Goal: Find specific page/section: Find specific page/section

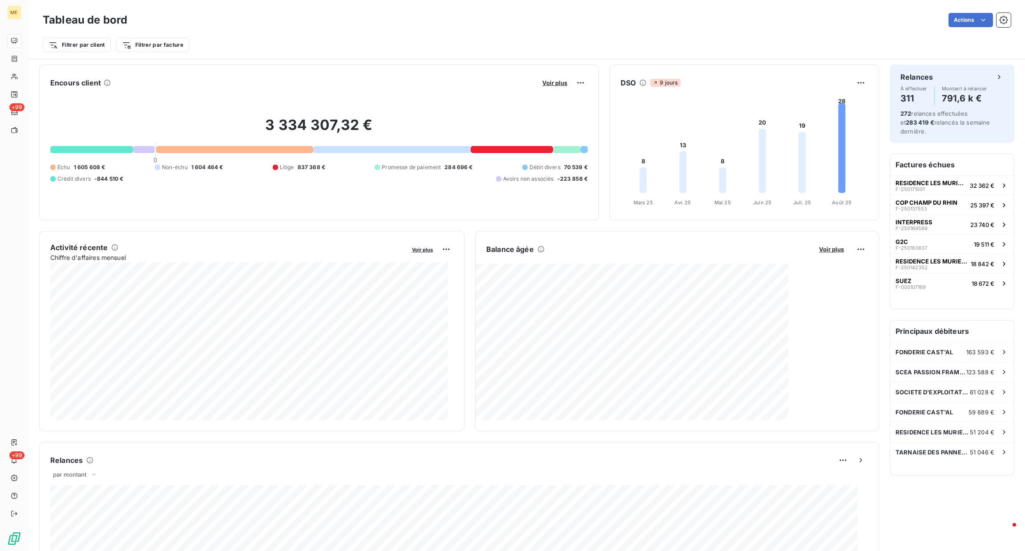
scroll to position [3, 0]
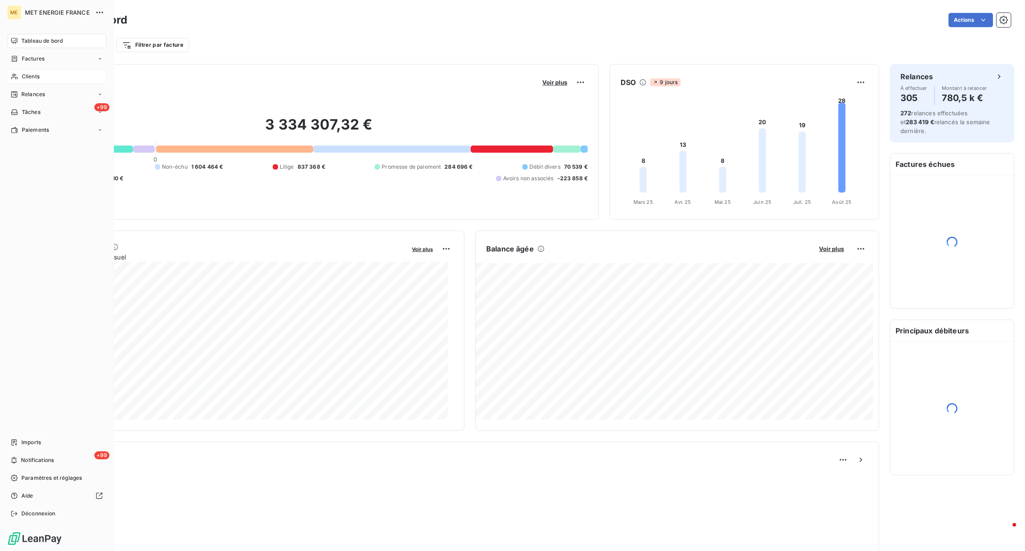
click at [22, 80] on span "Clients" at bounding box center [31, 77] width 18 height 8
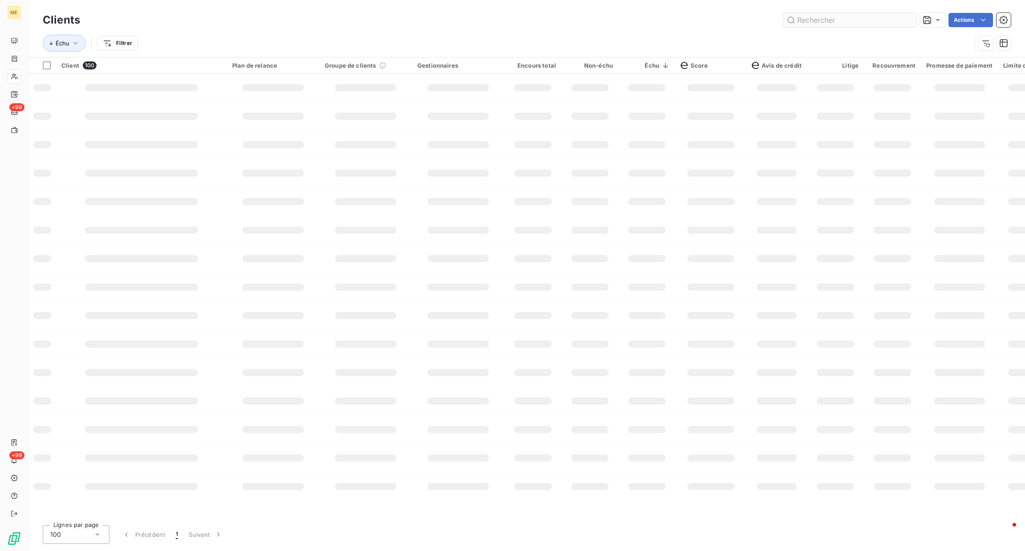
click at [893, 19] on input "text" at bounding box center [849, 20] width 133 height 14
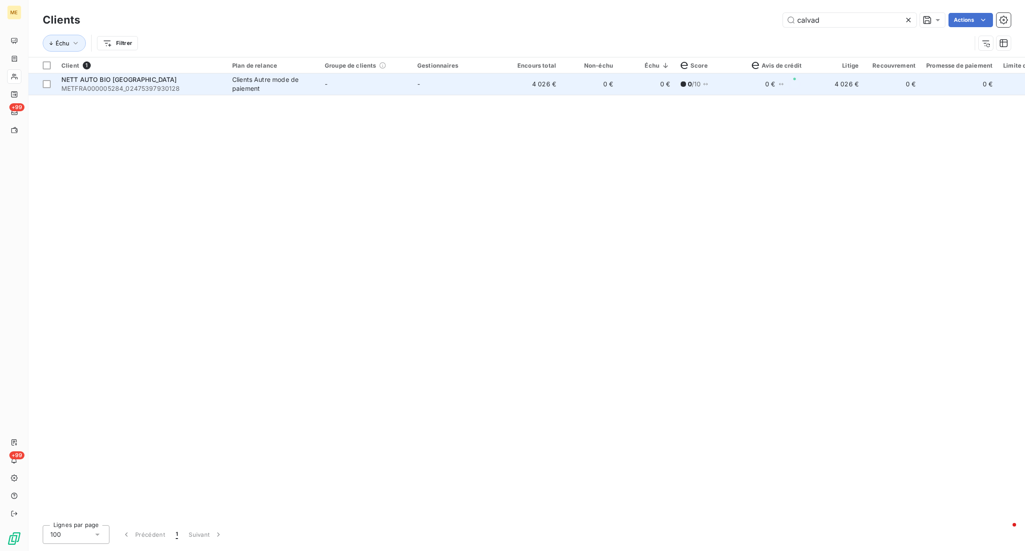
type input "calvad"
click at [350, 89] on td "-" at bounding box center [365, 83] width 93 height 21
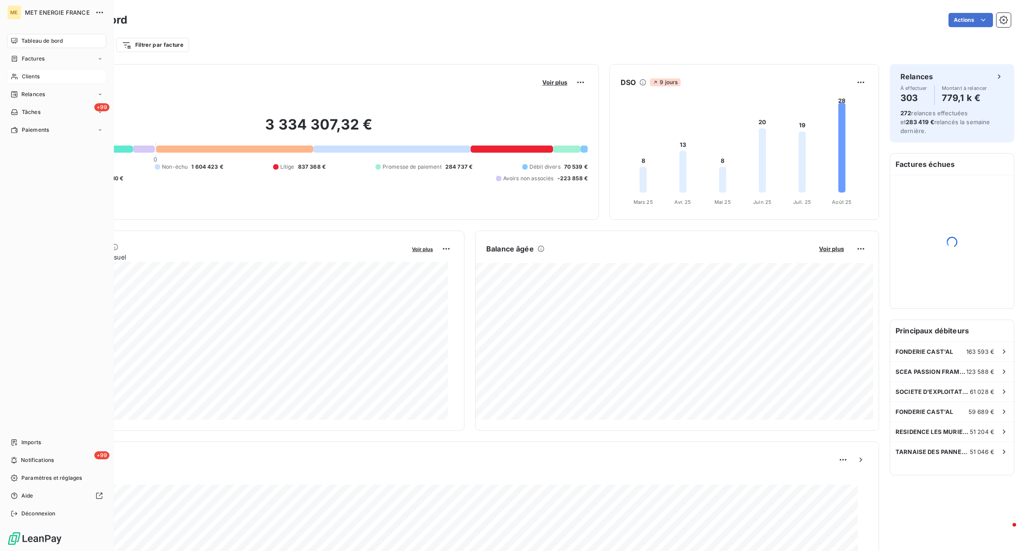
click at [24, 78] on span "Clients" at bounding box center [31, 77] width 18 height 8
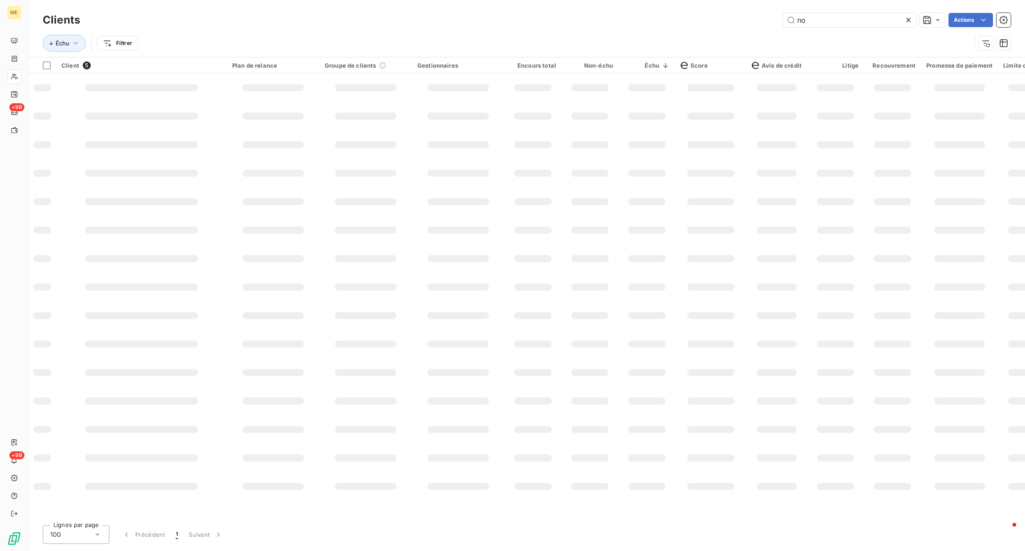
type input "n"
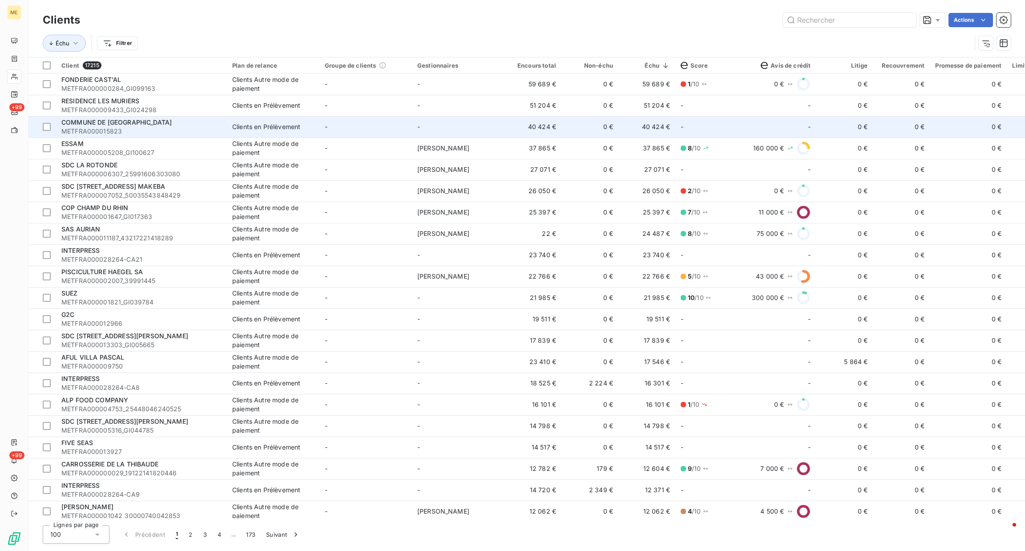
click at [770, 128] on td "-" at bounding box center [781, 126] width 69 height 21
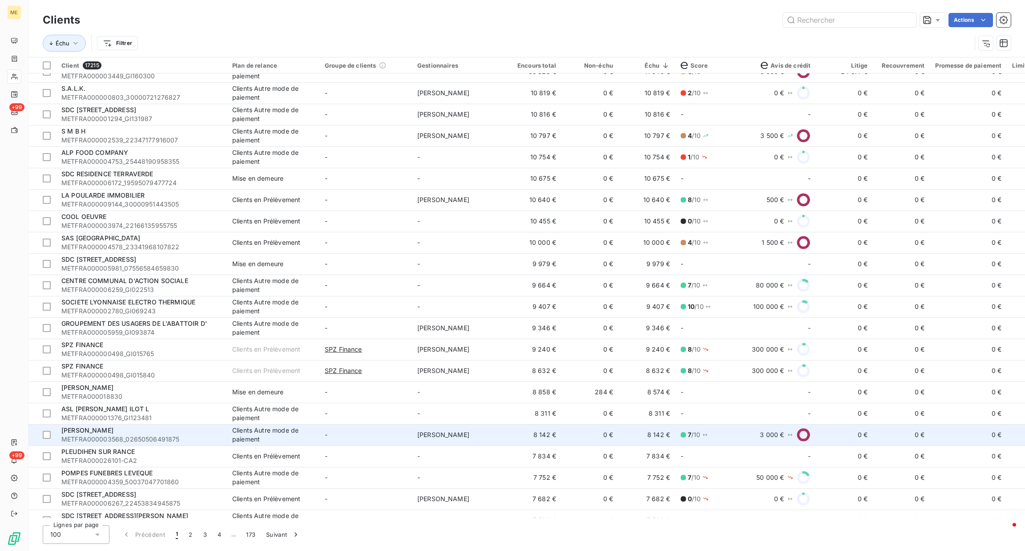
scroll to position [534, 0]
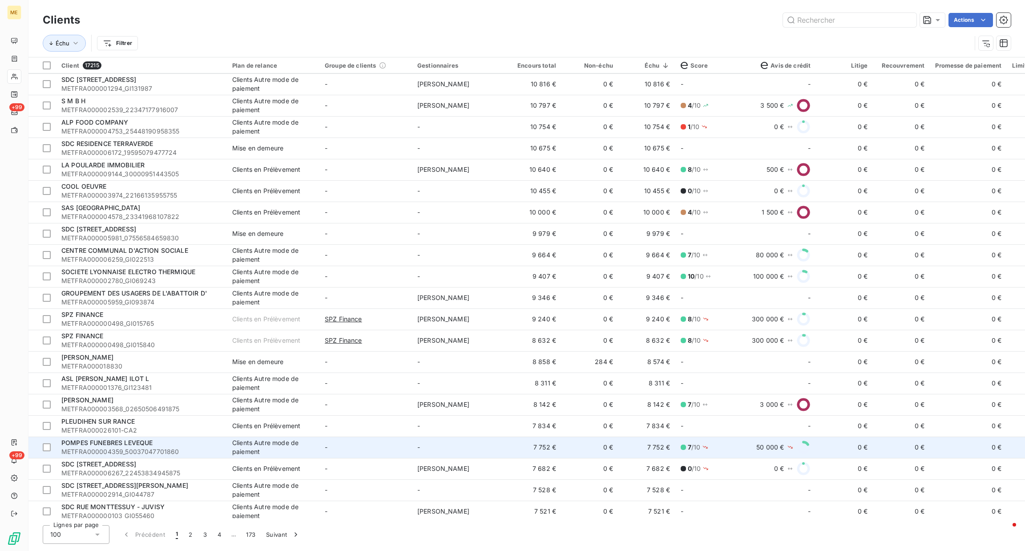
click at [450, 441] on td "-" at bounding box center [458, 447] width 93 height 21
